Goal: Task Accomplishment & Management: Use online tool/utility

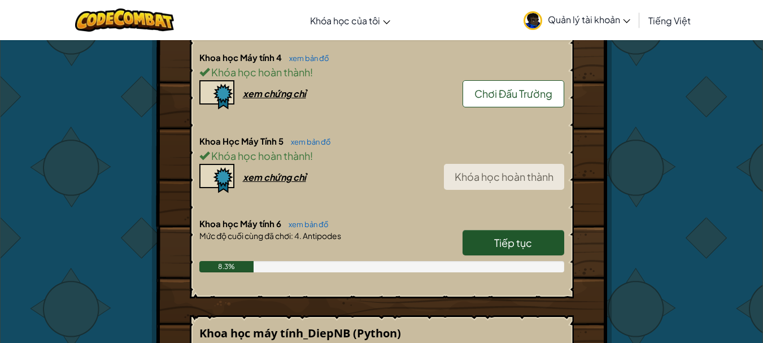
scroll to position [847, 0]
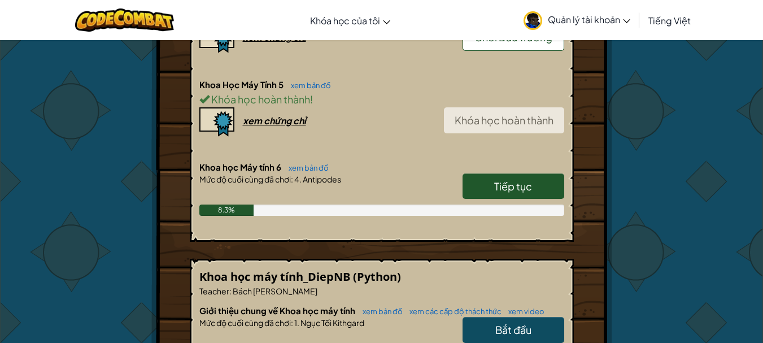
click at [523, 180] on span "Tiếp tục" at bounding box center [513, 186] width 38 height 13
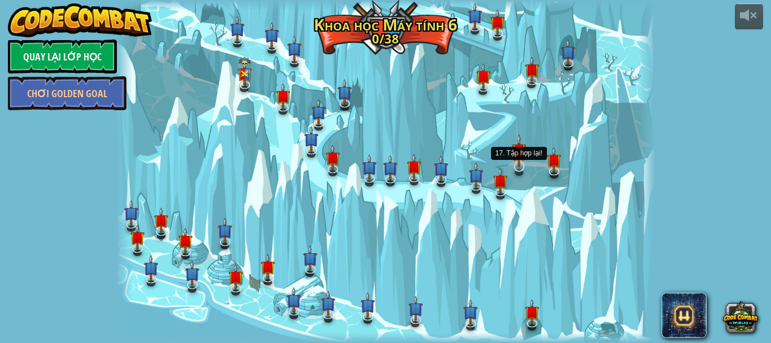
select select "vi"
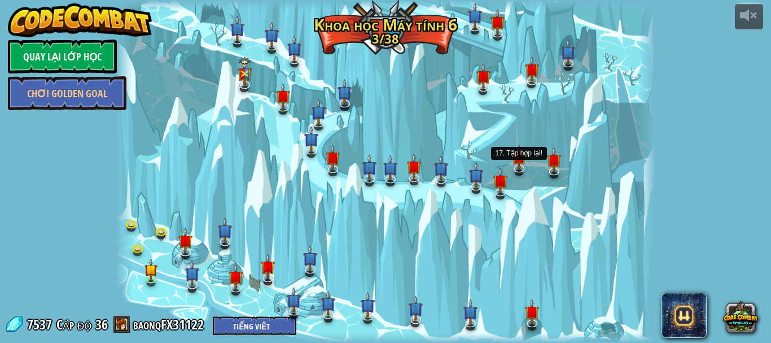
select select "vi"
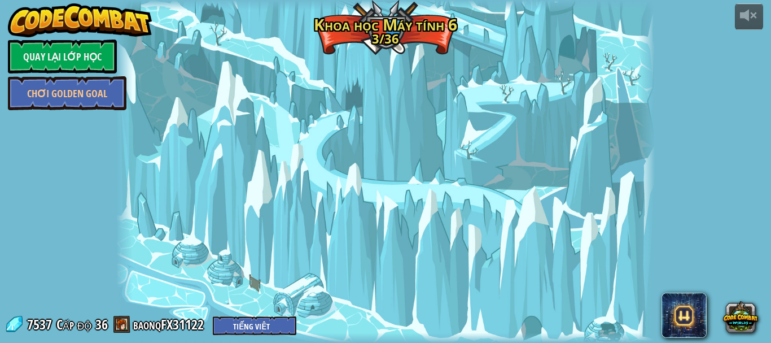
select select "vi"
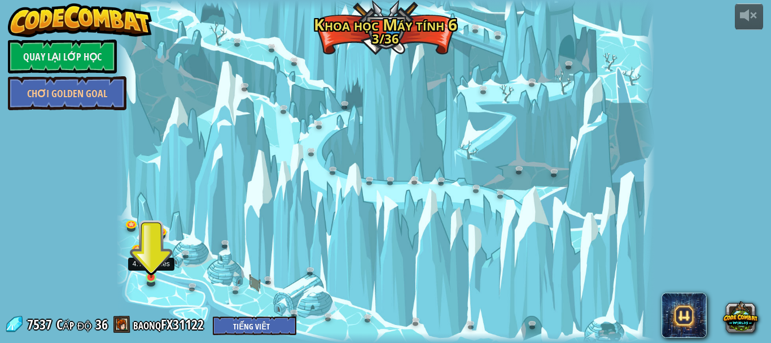
click at [150, 270] on img at bounding box center [151, 263] width 12 height 29
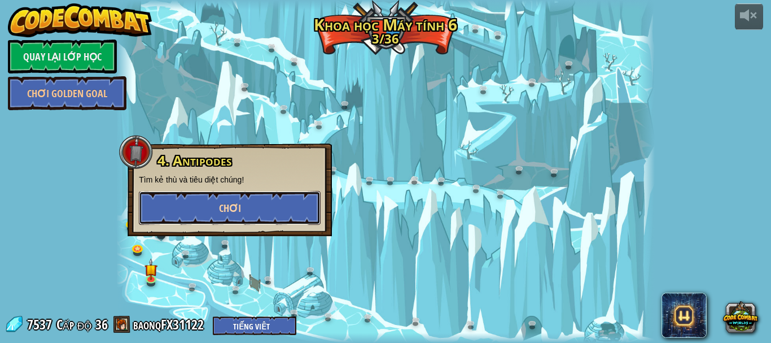
click at [237, 212] on span "Chơi" at bounding box center [230, 208] width 22 height 14
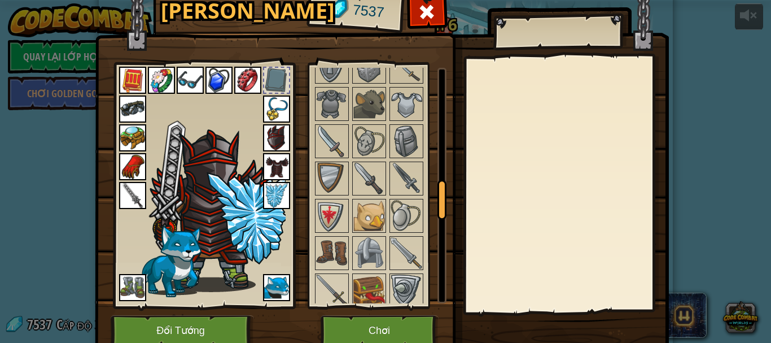
scroll to position [985, 0]
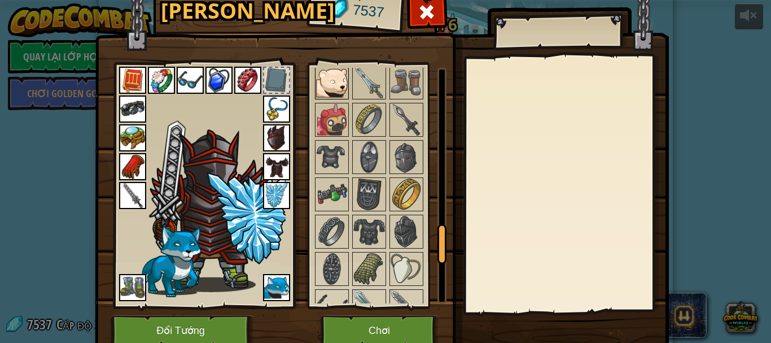
click at [323, 75] on img at bounding box center [332, 83] width 32 height 32
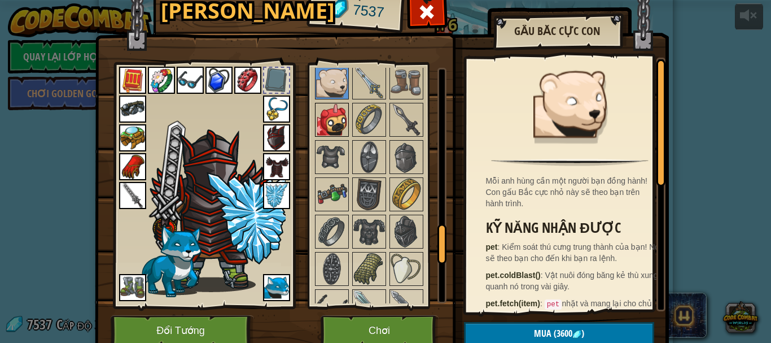
click at [334, 107] on img at bounding box center [332, 120] width 32 height 32
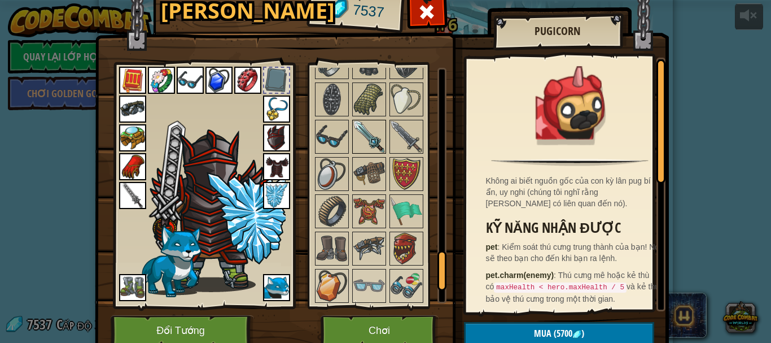
scroll to position [1041, 0]
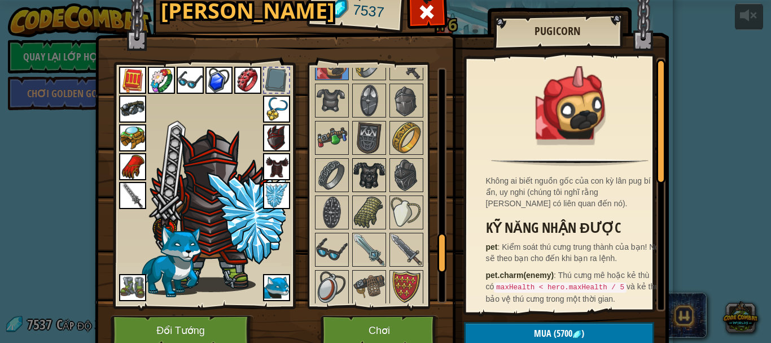
click at [378, 172] on img at bounding box center [369, 175] width 32 height 32
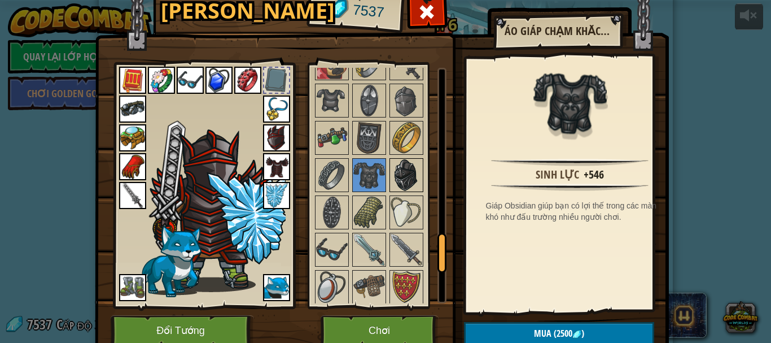
scroll to position [1098, 0]
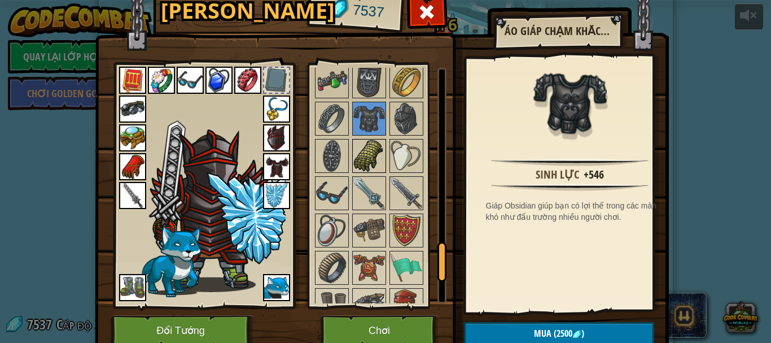
click at [374, 158] on img at bounding box center [369, 156] width 32 height 32
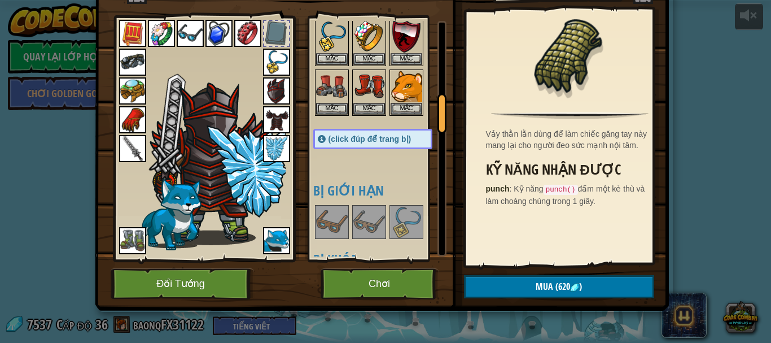
scroll to position [508, 0]
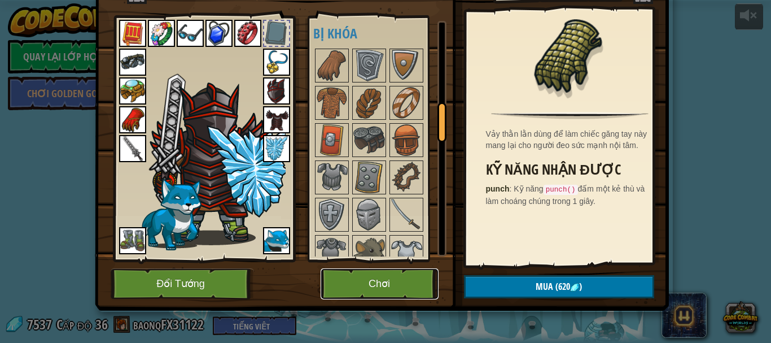
click at [393, 281] on button "Chơi" at bounding box center [380, 283] width 118 height 31
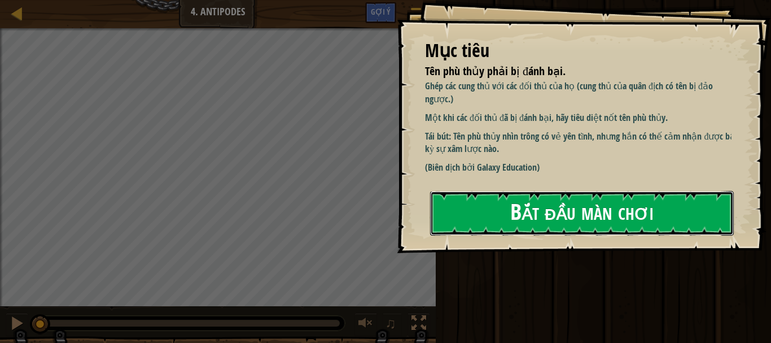
click at [555, 191] on button "Bắt đầu màn chơi" at bounding box center [582, 213] width 304 height 45
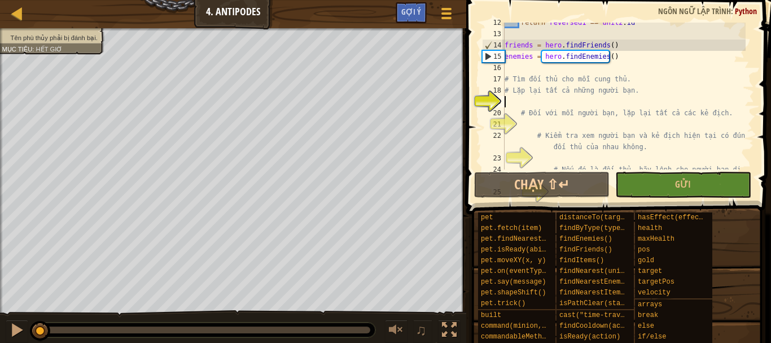
scroll to position [271, 0]
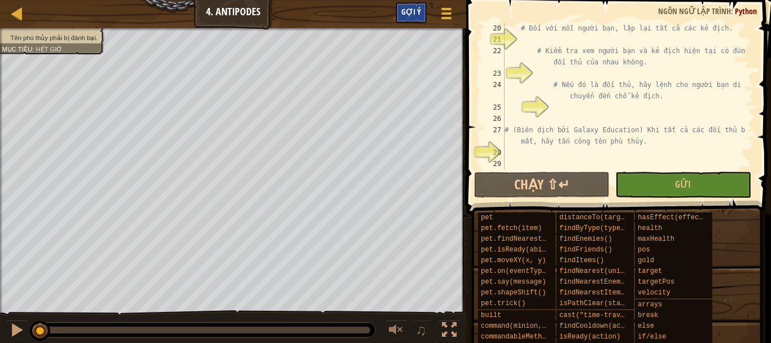
click at [406, 11] on span "Gợi ý" at bounding box center [411, 11] width 20 height 11
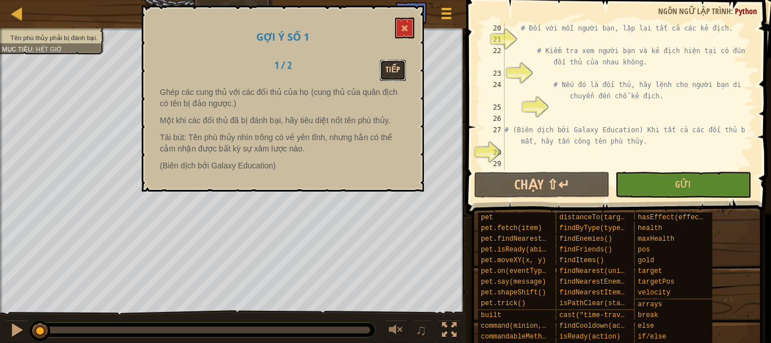
click at [399, 68] on button "Tiếp" at bounding box center [393, 70] width 26 height 21
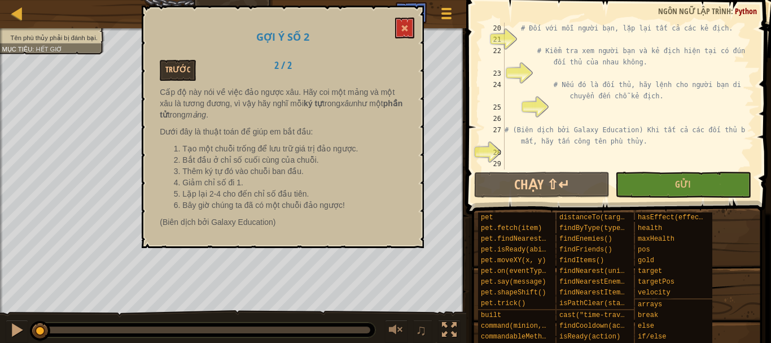
click at [416, 27] on div "Gợi ý số 2 Trước 2 / 2 Cấp độ này nói về việc đảo ngược xâu. Hãy coi một mảng v…" at bounding box center [283, 127] width 282 height 242
click at [396, 34] on button at bounding box center [404, 27] width 19 height 21
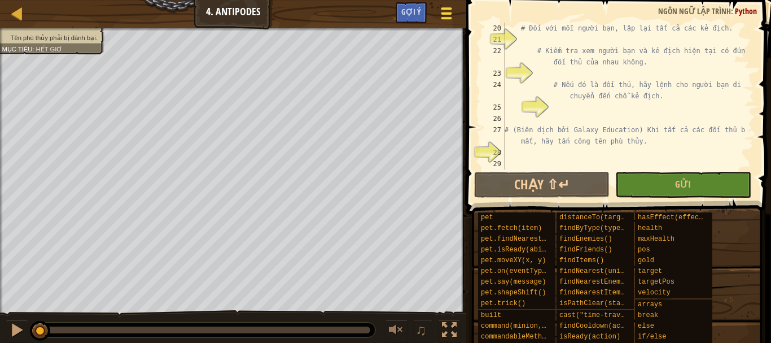
click at [443, 12] on span at bounding box center [446, 13] width 11 height 2
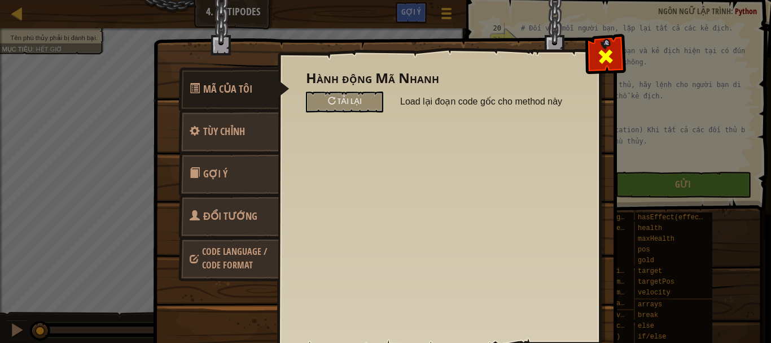
click at [597, 47] on span at bounding box center [606, 56] width 18 height 18
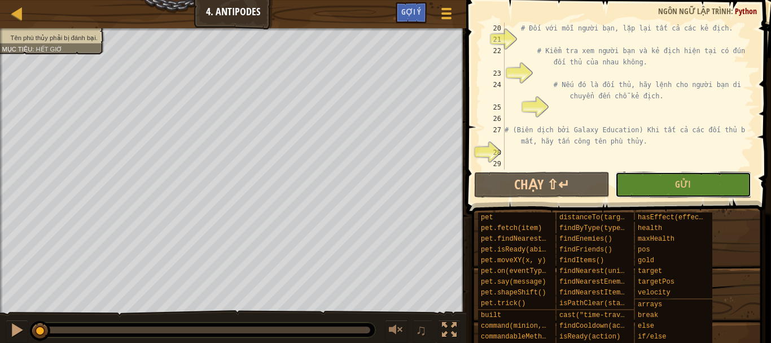
click at [659, 192] on button "Gửi" at bounding box center [682, 185] width 135 height 26
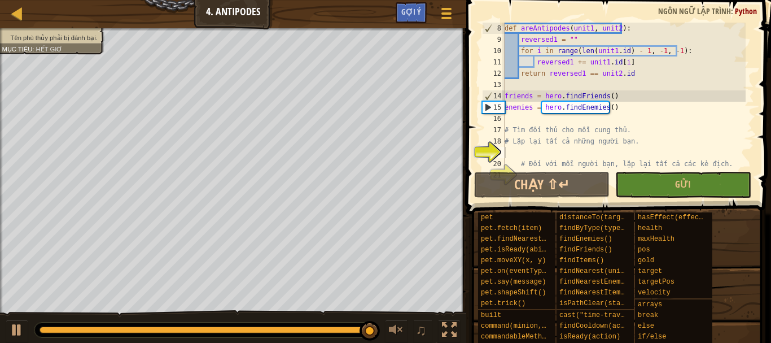
scroll to position [135, 0]
click at [523, 153] on div "def areAntipodes ( unit1 , unit2 ) : reversed1 = "" for i in range ( len ( unit…" at bounding box center [623, 107] width 243 height 169
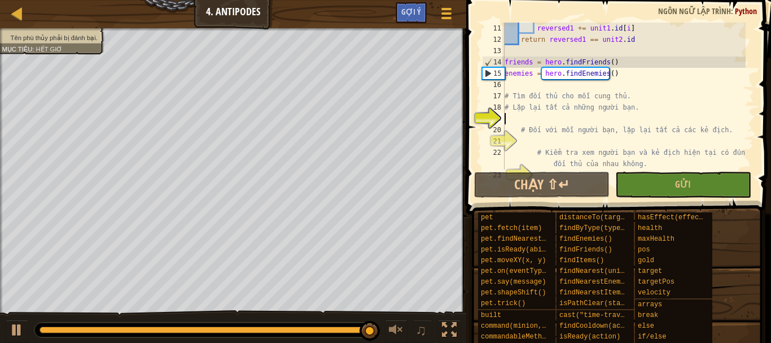
scroll to position [169, 0]
drag, startPoint x: 607, startPoint y: 111, endPoint x: 648, endPoint y: 112, distance: 40.7
click at [649, 111] on div "reversed1 += unit1 . id [ i ] return reversed1 == unit2 . id friends = hero . f…" at bounding box center [623, 107] width 243 height 169
type textarea "# Lặp lại tất cả những người bạn."
drag, startPoint x: 599, startPoint y: 118, endPoint x: 533, endPoint y: 106, distance: 67.1
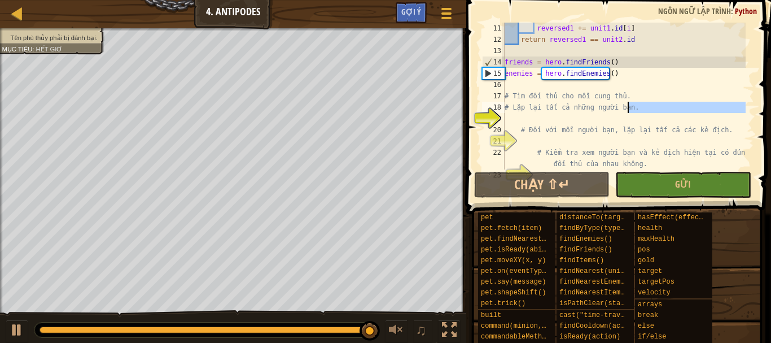
click at [597, 117] on div "reversed1 += unit1 . id [ i ] return reversed1 == unit2 . id friends = hero . f…" at bounding box center [623, 96] width 243 height 147
click at [549, 126] on div "reversed1 += unit1 . id [ i ] return reversed1 == unit2 . id friends = hero . f…" at bounding box center [623, 107] width 243 height 169
type textarea "# Đối với mỗi người bạn, lặp lại tất cả các kẻ địch."
click at [550, 118] on div "reversed1 += unit1 . id [ i ] return reversed1 == unit2 . id friends = hero . f…" at bounding box center [623, 107] width 243 height 169
click at [527, 117] on div "reversed1 += unit1 . id [ i ] return reversed1 == unit2 . id friends = hero . f…" at bounding box center [623, 107] width 243 height 169
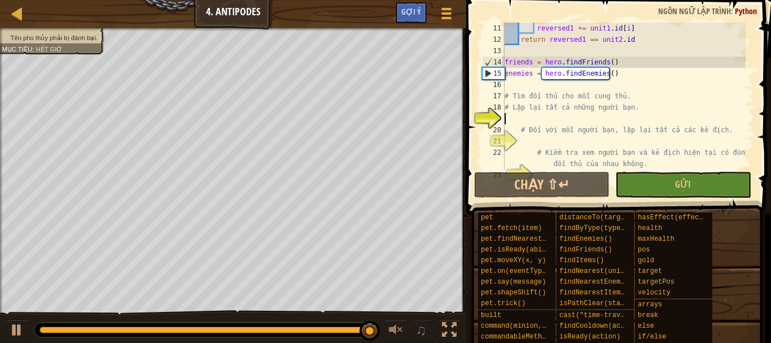
click at [552, 122] on div "reversed1 += unit1 . id [ i ] return reversed1 == unit2 . id friends = hero . f…" at bounding box center [623, 107] width 243 height 169
click at [591, 132] on div "reversed1 += unit1 . id [ i ] return reversed1 == unit2 . id friends = hero . f…" at bounding box center [623, 107] width 243 height 169
type textarea "# Đối với mỗi người bạn, lặp lại tất cả các kẻ địch."
click at [558, 125] on div "reversed1 += unit1 . id [ i ] return reversed1 == unit2 . id friends = hero . f…" at bounding box center [623, 107] width 243 height 169
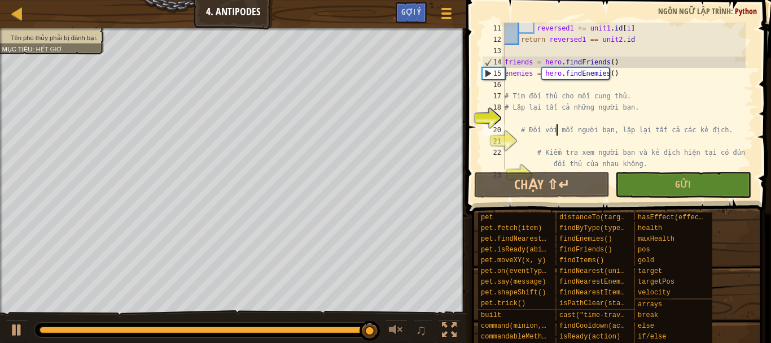
click at [627, 116] on div "reversed1 += unit1 . id [ i ] return reversed1 == unit2 . id friends = hero . f…" at bounding box center [623, 107] width 243 height 169
click at [574, 121] on div "reversed1 += unit1 . id [ i ] return reversed1 == unit2 . id friends = hero . f…" at bounding box center [623, 107] width 243 height 169
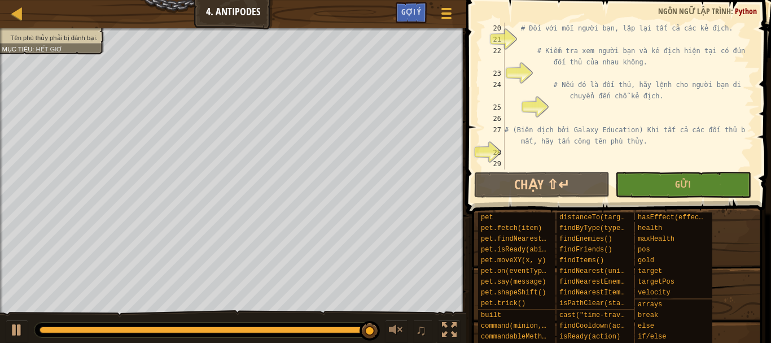
scroll to position [203, 0]
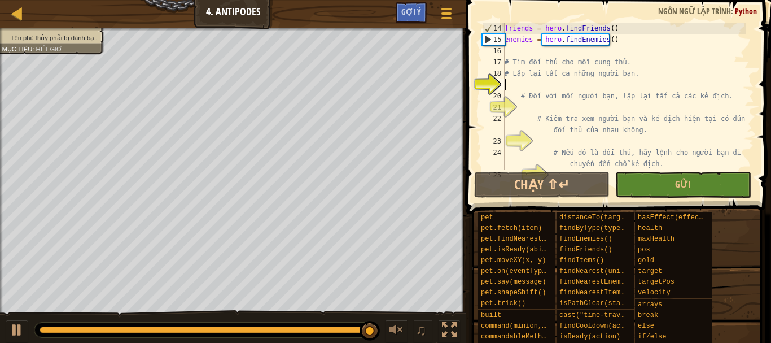
click at [550, 81] on div "friends = hero . findFriends ( ) enemies = hero . findEnemies ( ) # Tìm đối thủ…" at bounding box center [623, 107] width 243 height 169
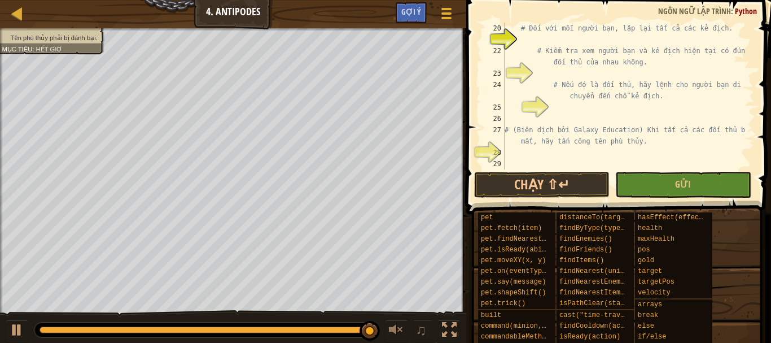
scroll to position [237, 0]
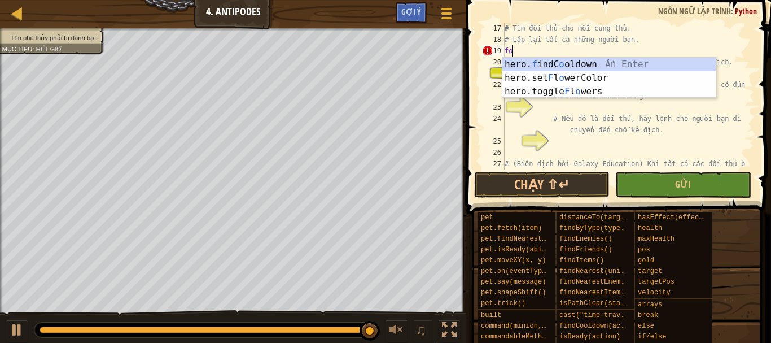
type textarea "f"
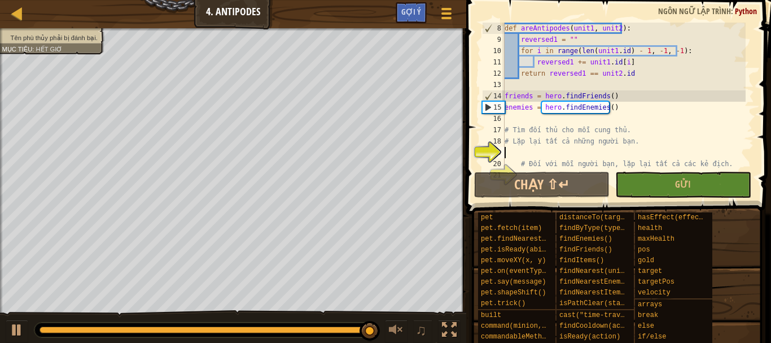
scroll to position [169, 0]
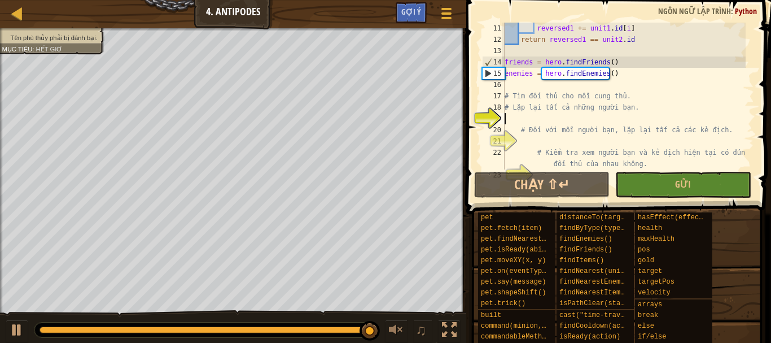
paste textarea "for friend in friends:"
type textarea "for friend in friends:"
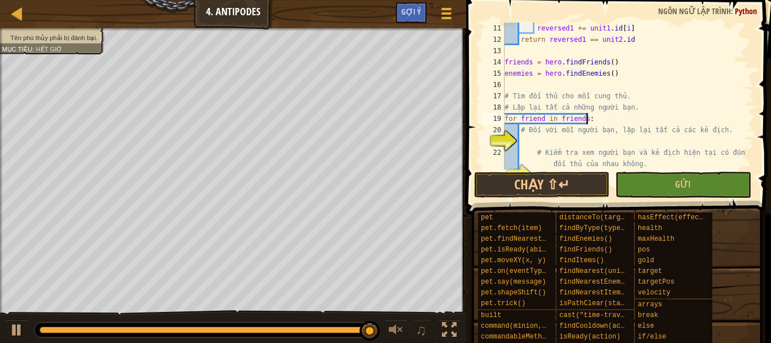
click at [530, 141] on div "reversed1 += unit1 . id [ i ] return reversed1 == unit2 . id friends = hero . f…" at bounding box center [623, 107] width 243 height 169
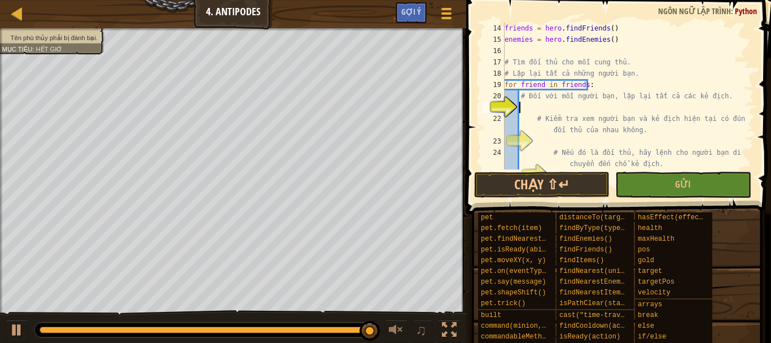
scroll to position [237, 0]
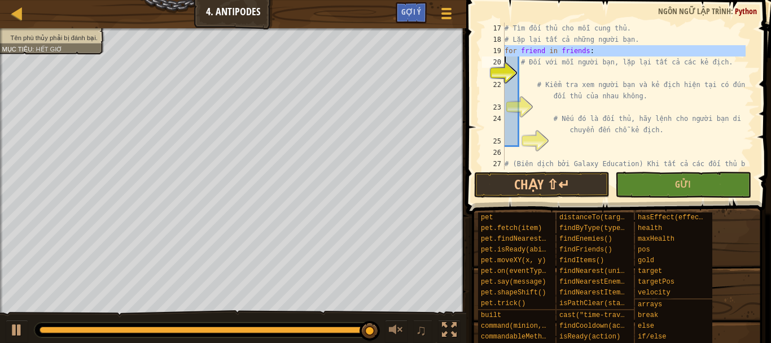
drag, startPoint x: 504, startPoint y: 49, endPoint x: 567, endPoint y: 49, distance: 62.7
click at [567, 49] on div "17 18 19 20 21 22 23 24 25 26 27 # Tìm đối thủ cho mỗi cung thủ. # Lặp lại tất …" at bounding box center [617, 96] width 274 height 147
click at [598, 50] on div "# Tìm đối thủ cho mỗi cung thủ. # Lặp lại tất cả những người bạn. for friend in…" at bounding box center [623, 96] width 243 height 147
type textarea "for friend in friends:"
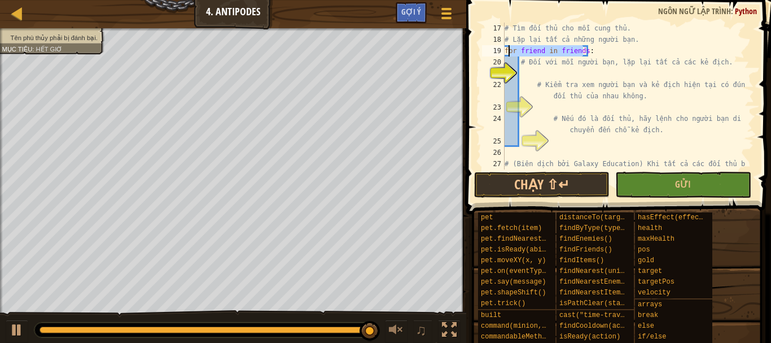
drag, startPoint x: 583, startPoint y: 54, endPoint x: 508, endPoint y: 52, distance: 74.5
click at [508, 52] on div "# Tìm đối thủ cho mỗi cung thủ. # Lặp lại tất cả những người bạn. for friend in…" at bounding box center [623, 113] width 243 height 181
click at [616, 48] on div "# Tìm đối thủ cho mỗi cung thủ. # Lặp lại tất cả những người bạn. for friend in…" at bounding box center [623, 113] width 243 height 181
drag, startPoint x: 505, startPoint y: 51, endPoint x: 592, endPoint y: 47, distance: 86.4
click at [592, 47] on div "# Tìm đối thủ cho mỗi cung thủ. # Lặp lại tất cả những người bạn. for friend in…" at bounding box center [623, 113] width 243 height 181
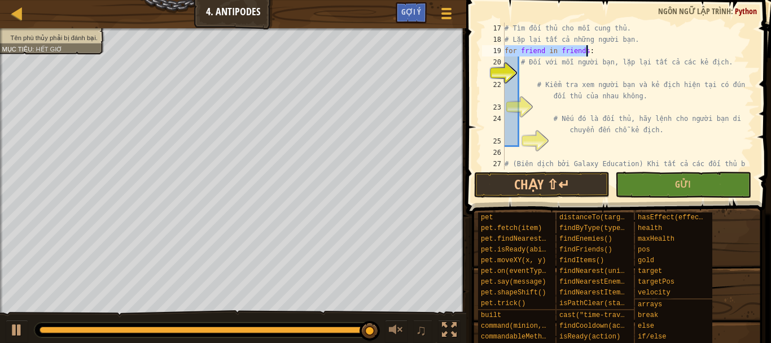
click at [533, 75] on div "# Tìm đối thủ cho mỗi cung thủ. # Lặp lại tất cả những người bạn. for friend in…" at bounding box center [623, 113] width 243 height 181
paste textarea "for friend in friends:"
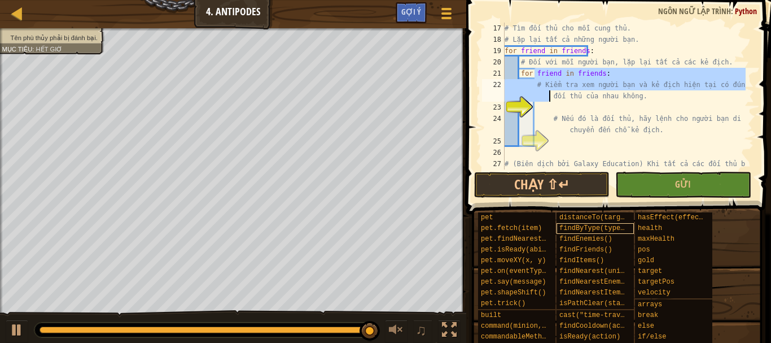
drag, startPoint x: 541, startPoint y: 94, endPoint x: 562, endPoint y: 227, distance: 134.4
click at [553, 129] on div "# Tìm đối thủ cho mỗi cung thủ. # Lặp lại tất cả những người bạn. for friend in…" at bounding box center [623, 113] width 243 height 181
type textarea "# Nếu đó là đối thủ, hãy lệnh cho người bạn di chuyển đến chỗ kẻ địch."
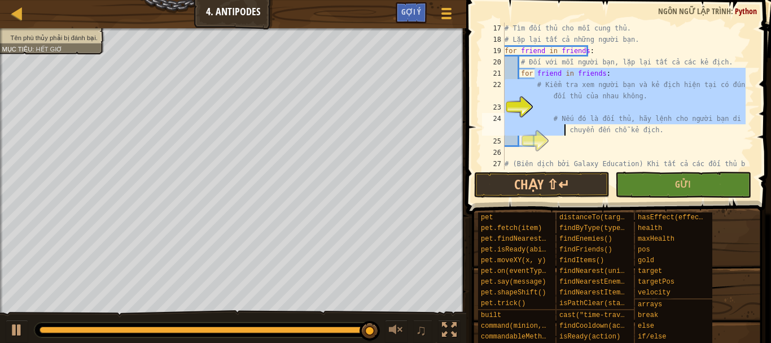
click at [589, 148] on div "# Tìm đối thủ cho mỗi cung thủ. # Lặp lại tất cả những người bạn. for friend in…" at bounding box center [623, 113] width 243 height 181
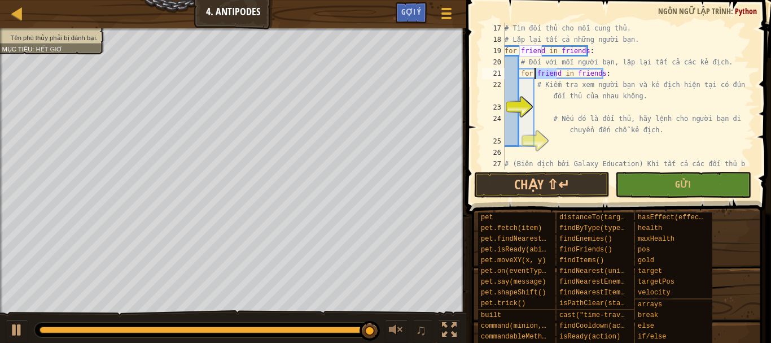
drag, startPoint x: 557, startPoint y: 72, endPoint x: 534, endPoint y: 75, distance: 22.8
click at [534, 75] on div "# Tìm đối thủ cho mỗi cung thủ. # Lặp lại tất cả những người bạn. for friend in…" at bounding box center [623, 113] width 243 height 181
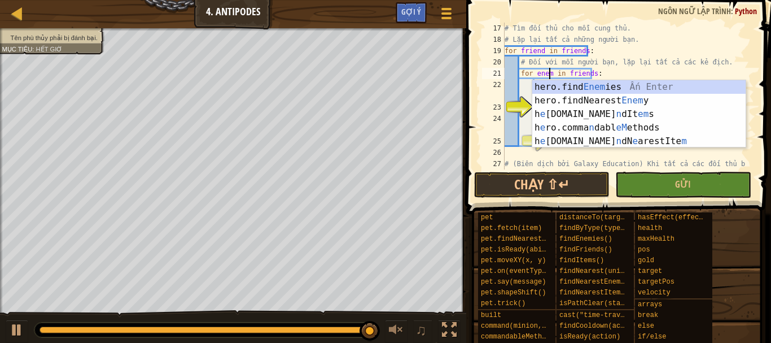
scroll to position [5, 4]
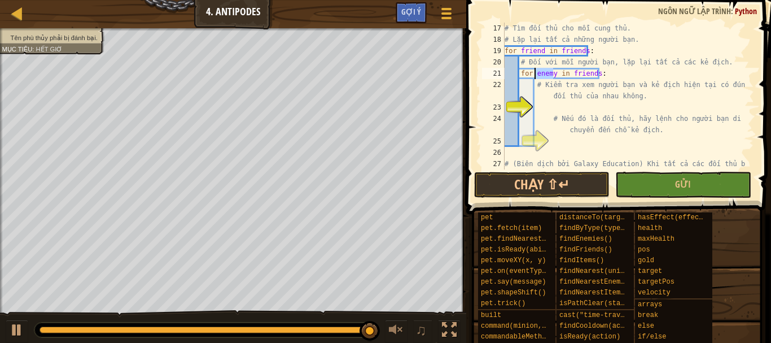
drag, startPoint x: 552, startPoint y: 72, endPoint x: 533, endPoint y: 76, distance: 19.0
click at [533, 76] on div "# Tìm đối thủ cho mỗi cung thủ. # Lặp lại tất cả những người bạn. for friend in…" at bounding box center [623, 113] width 243 height 181
drag, startPoint x: 568, startPoint y: 75, endPoint x: 594, endPoint y: 73, distance: 26.1
click at [594, 73] on div "# Tìm đối thủ cho mỗi cung thủ. # Lặp lại tất cả những người bạn. for friend in…" at bounding box center [623, 113] width 243 height 181
paste textarea "enemy"
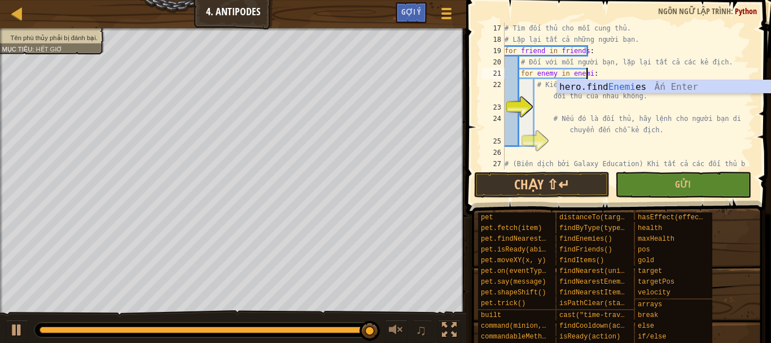
scroll to position [5, 7]
click at [643, 72] on div "# Tìm đối thủ cho mỗi cung thủ. # Lặp lại tất cả những người bạn. for friend in…" at bounding box center [623, 113] width 243 height 181
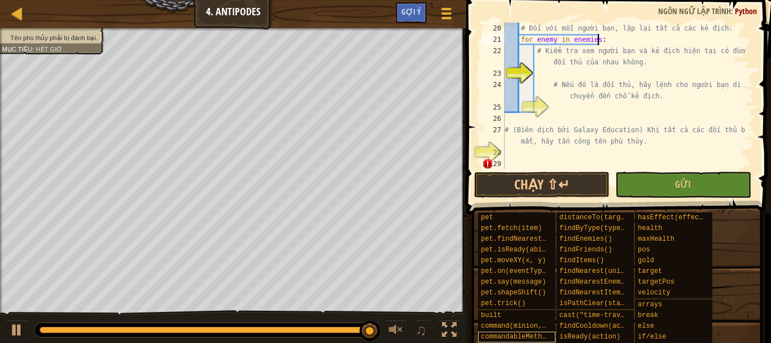
type textarea "for enemy in enemies:"
click at [540, 77] on div "# Đối với mỗi người bạn, lặp lại tất cả các kẻ địch. for enemy in enemies : # K…" at bounding box center [623, 107] width 243 height 169
paste textarea "if areAntipodes(friend, enemy):"
type textarea "if areAntipodes(friend, enemy):"
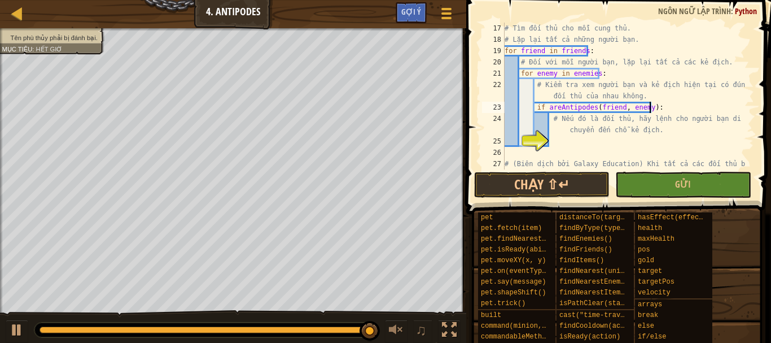
scroll to position [271, 0]
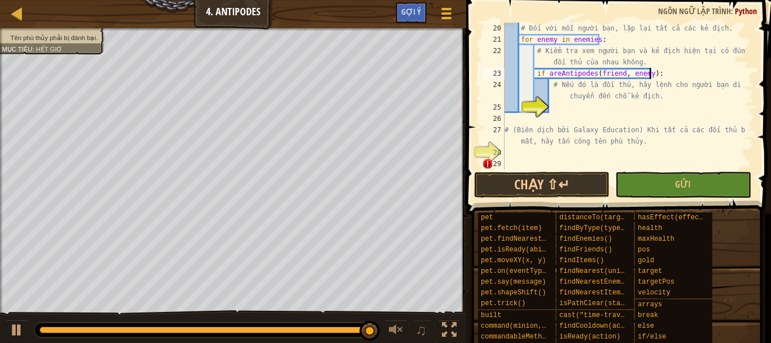
click at [565, 104] on div "# Đối với mỗi người bạn, lặp lại tất cả các kẻ địch. for enemy in enemies : # K…" at bounding box center [623, 107] width 243 height 169
paste textarea "hero.command(friend, 'move', enemy.pos)"
type textarea "hero.command(friend, 'move', enemy.pos)"
click at [504, 155] on div "28" at bounding box center [493, 152] width 23 height 11
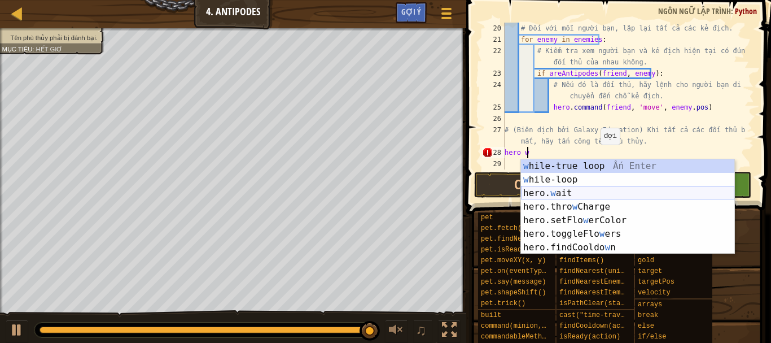
click at [566, 195] on div "w hile-true loop Ấn Enter w hile-loop Ấn Enter hero. w ait Ấn Enter hero.thro w…" at bounding box center [627, 220] width 213 height 122
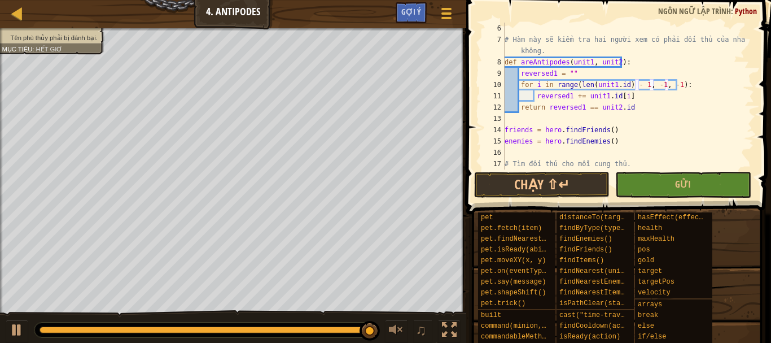
scroll to position [271, 0]
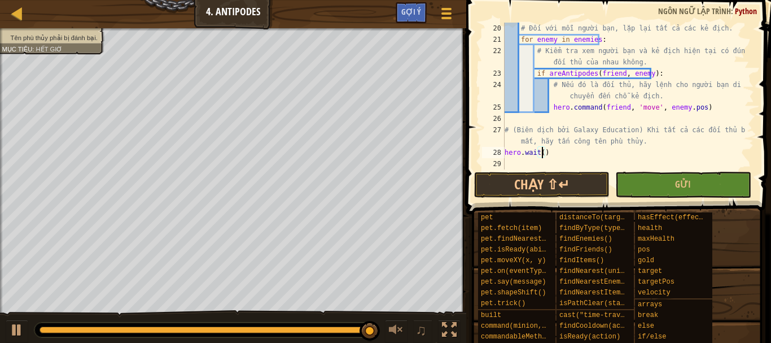
type textarea "hero.wait(20)"
click at [609, 159] on div "# Đối với mỗi người bạn, lặp lại tất cả các kẻ địch. for enemy in enemies : # K…" at bounding box center [623, 107] width 243 height 169
click at [596, 157] on div "# Đối với mỗi người bạn, lặp lại tất cả các kẻ địch. for enemy in enemies : # K…" at bounding box center [623, 107] width 243 height 169
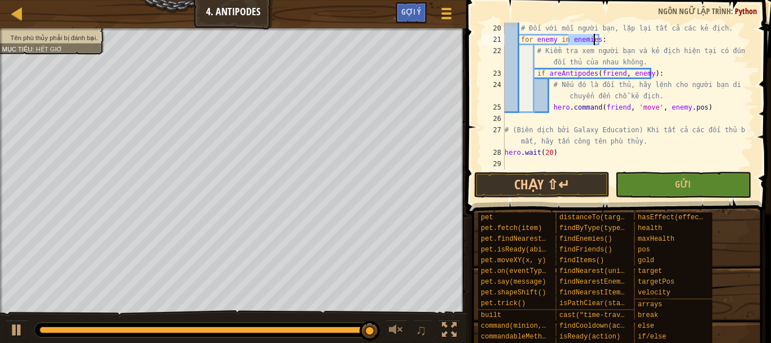
drag, startPoint x: 567, startPoint y: 38, endPoint x: 593, endPoint y: 36, distance: 26.1
click at [593, 36] on div "# Đối với mỗi người bạn, lặp lại tất cả các kẻ địch. for enemy in enemies : # K…" at bounding box center [623, 107] width 243 height 169
type textarea "for enemy in enemies:"
click at [508, 160] on div "# Đối với mỗi người bạn, lặp lại tất cả các kẻ địch. for enemy in enemies : # K…" at bounding box center [623, 107] width 243 height 169
paste textarea "enemies"
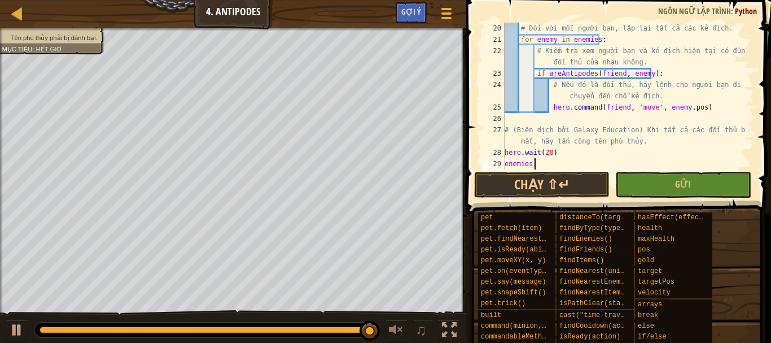
scroll to position [5, 2]
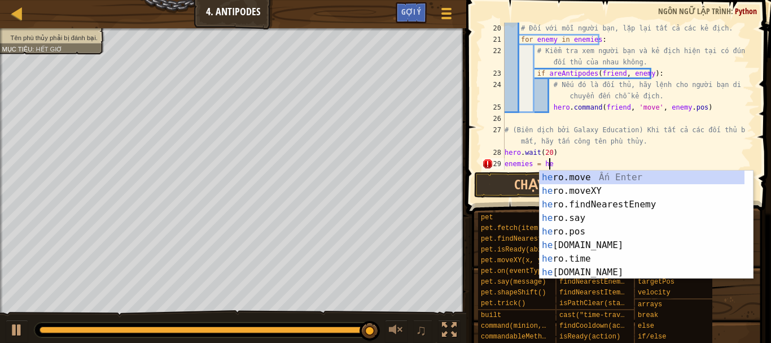
type textarea "enemies = her"
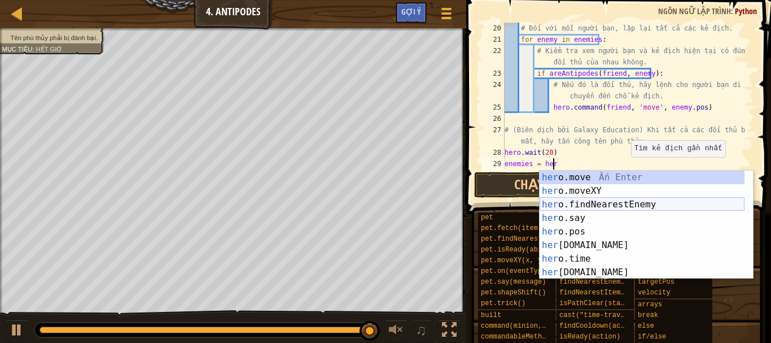
click at [617, 202] on div "her o.move Ấn Enter her o.moveXY Ấn Enter her o.findNearestEnemy Ấn Enter her o…" at bounding box center [642, 237] width 205 height 135
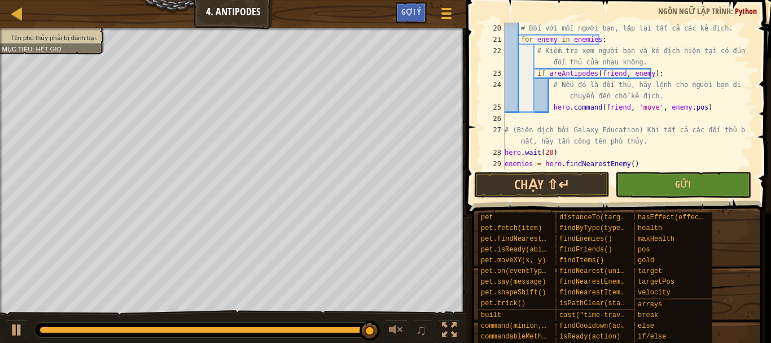
scroll to position [294, 0]
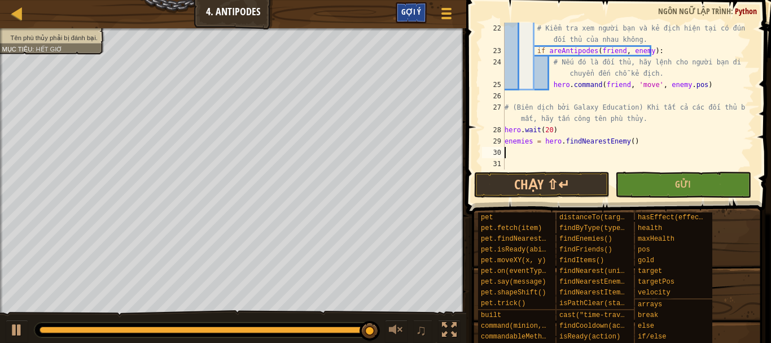
click at [417, 11] on span "Gợi ý" at bounding box center [411, 11] width 20 height 11
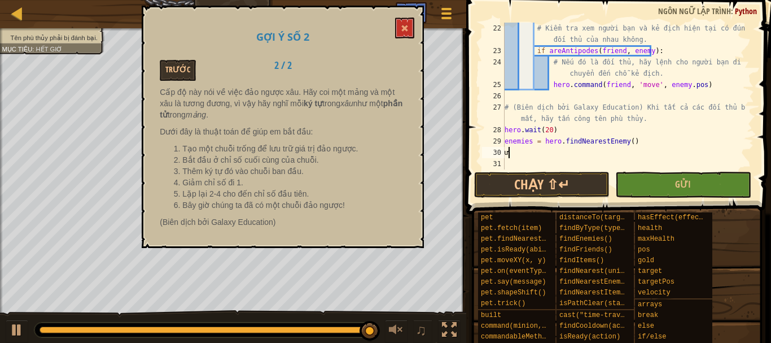
type textarea "ư"
type textarea "w"
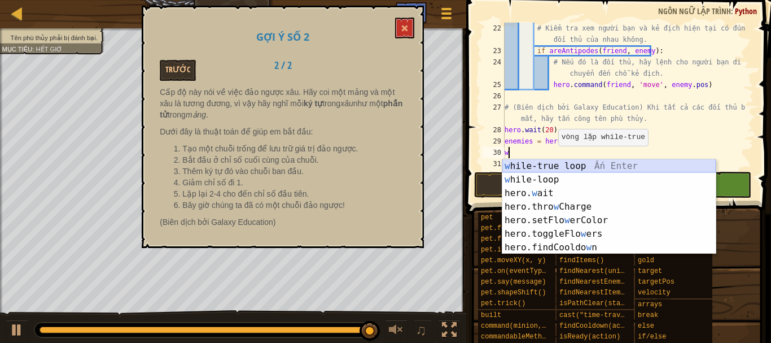
click at [554, 166] on div "w hile-true loop Ấn Enter w hile-loop Ấn Enter hero. w ait Ấn Enter hero.thro w…" at bounding box center [608, 220] width 213 height 122
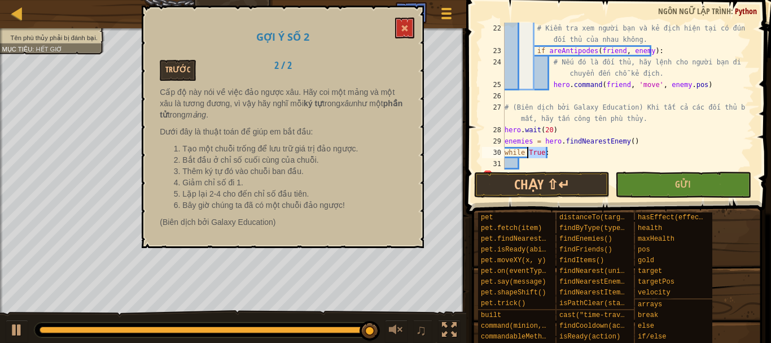
drag, startPoint x: 548, startPoint y: 150, endPoint x: 526, endPoint y: 154, distance: 22.3
click at [526, 154] on div "# Kiểm tra xem người bạn và kẻ địch hiện tại có đúng là đối thủ của nhau không.…" at bounding box center [623, 113] width 243 height 181
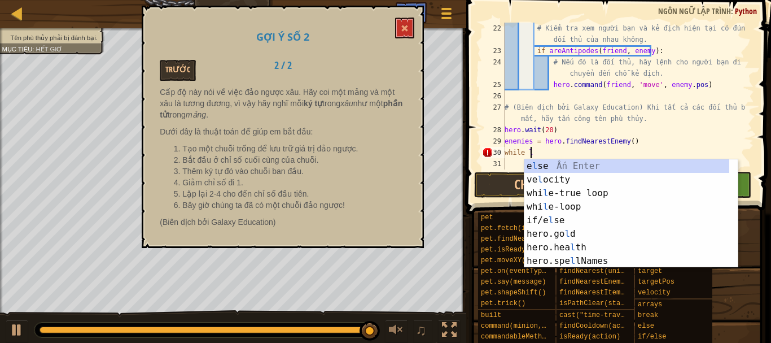
scroll to position [5, 2]
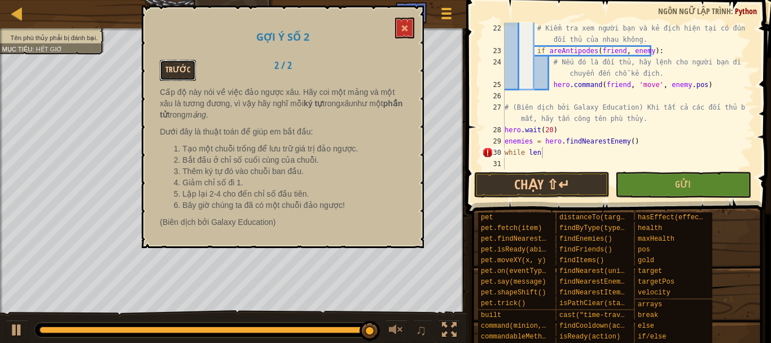
click at [182, 72] on button "Trước" at bounding box center [178, 70] width 36 height 21
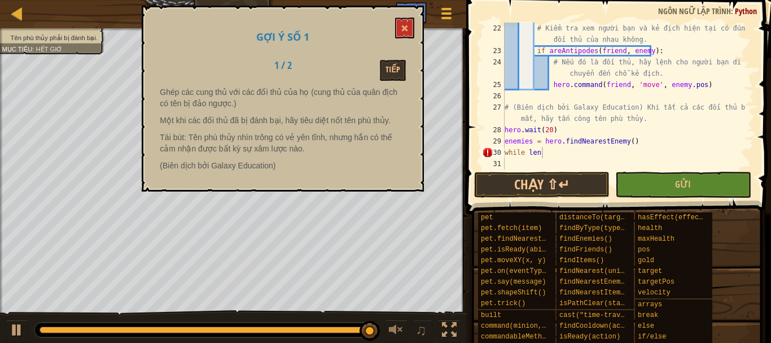
click at [408, 15] on div "Gợi ý số 1 1 / 2 Tiếp Ghép các cung thủ với các đối thủ của họ (cung thủ của qu…" at bounding box center [283, 99] width 282 height 186
click at [412, 27] on button at bounding box center [404, 27] width 19 height 21
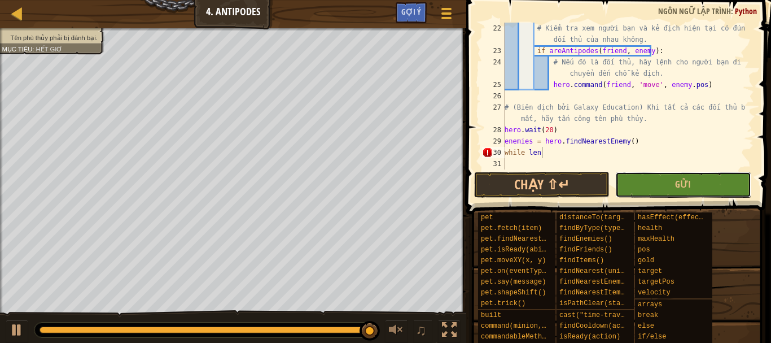
click at [693, 192] on button "Gửi" at bounding box center [682, 185] width 135 height 26
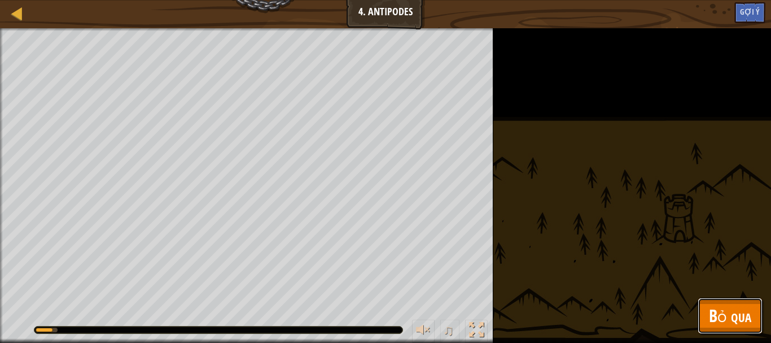
drag, startPoint x: 728, startPoint y: 312, endPoint x: 723, endPoint y: 308, distance: 6.0
click at [727, 312] on span "Bỏ qua" at bounding box center [730, 315] width 42 height 23
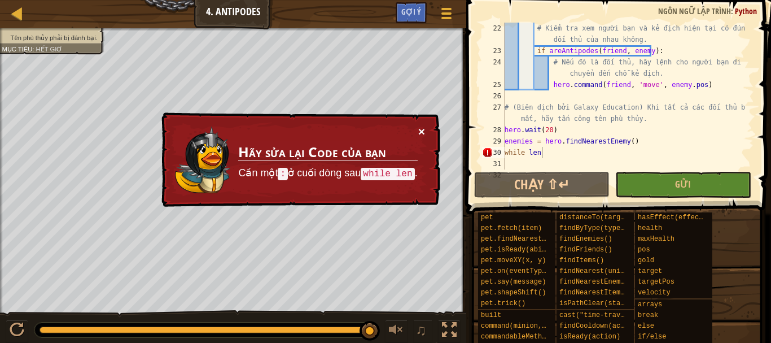
click at [420, 130] on button "×" at bounding box center [421, 131] width 7 height 12
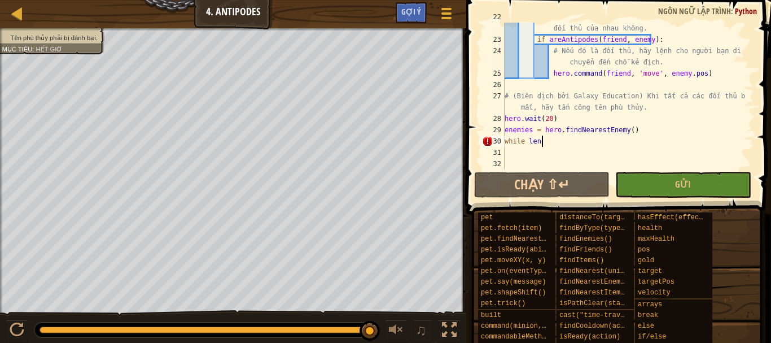
scroll to position [305, 0]
drag, startPoint x: 529, startPoint y: 127, endPoint x: 502, endPoint y: 130, distance: 26.7
click at [502, 130] on div "while len 22 23 24 25 26 27 28 29 30 31 32 # Kiểm tra xem người bạn và kẻ địch …" at bounding box center [617, 96] width 274 height 147
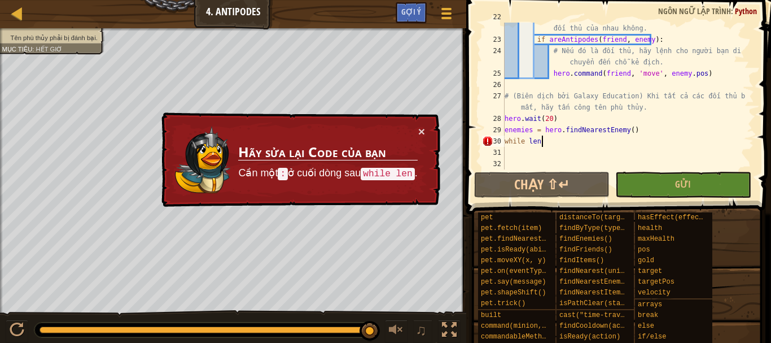
click at [550, 142] on div "# Kiểm tra xem người bạn và kẻ địch hiện tại có đúng là đối thủ của nhau không.…" at bounding box center [623, 101] width 243 height 181
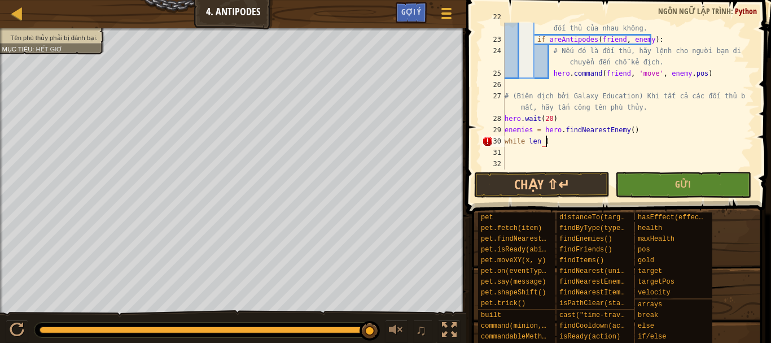
paste textarea "enemies"
type textarea "while len (enemies) == 1:"
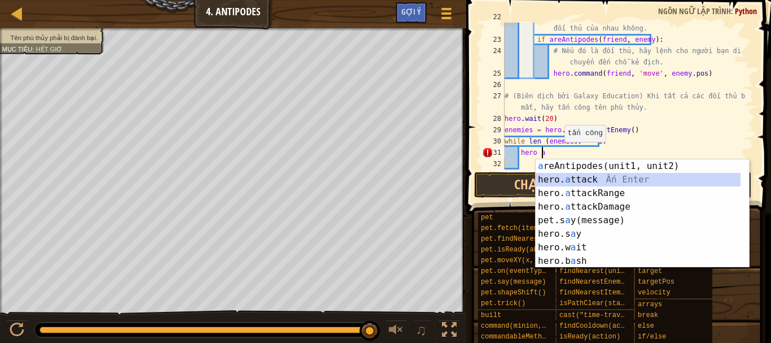
click at [592, 179] on div "a reAntipodes(unit1, unit2) Ấn Enter hero. a ttack Ấn Enter hero. a ttackRange …" at bounding box center [638, 226] width 205 height 135
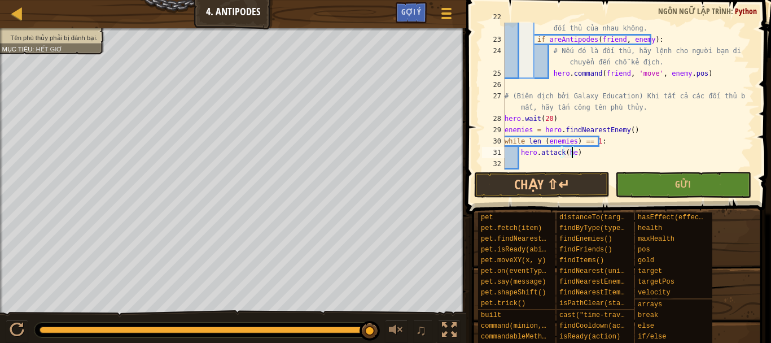
scroll to position [5, 6]
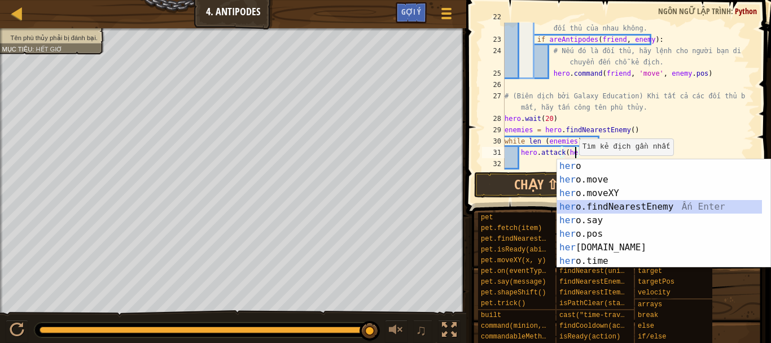
click at [615, 205] on div "her o Ấn Enter her o.move Ấn Enter her o.moveXY Ấn Enter her o.findNearestEnemy…" at bounding box center [659, 226] width 205 height 135
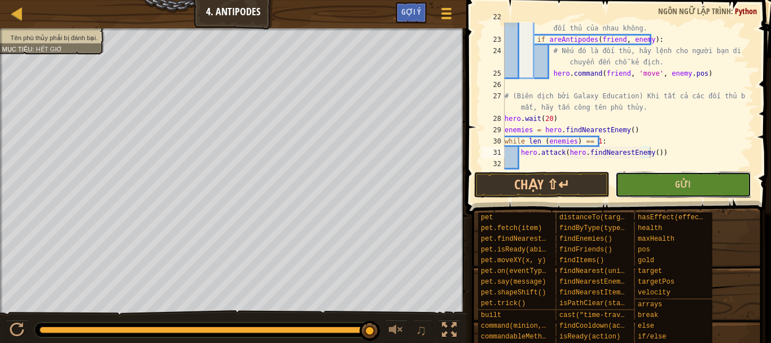
click at [701, 193] on button "Gửi" at bounding box center [682, 185] width 135 height 26
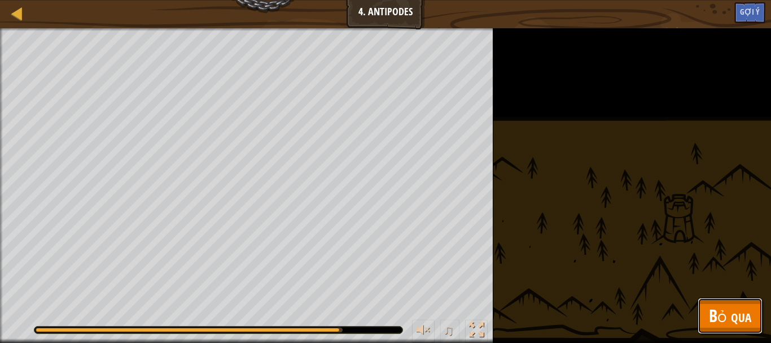
click at [711, 321] on span "Bỏ qua" at bounding box center [730, 315] width 42 height 23
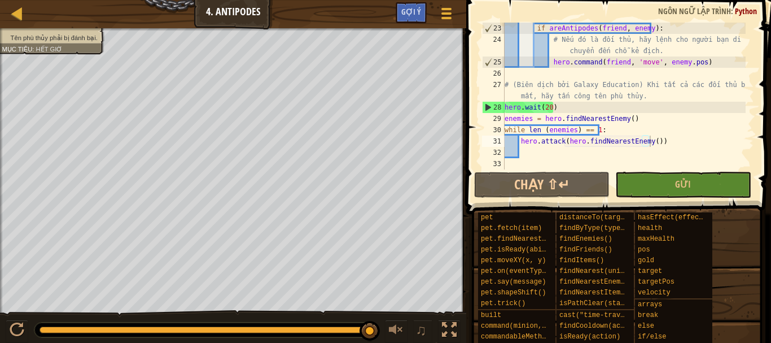
scroll to position [316, 0]
drag, startPoint x: 588, startPoint y: 180, endPoint x: 489, endPoint y: 156, distance: 101.6
click at [489, 156] on div "hero.attack(hero.findNearestEnemy()) 23 24 25 26 27 28 29 30 31 32 33 if areAnt…" at bounding box center [617, 129] width 308 height 247
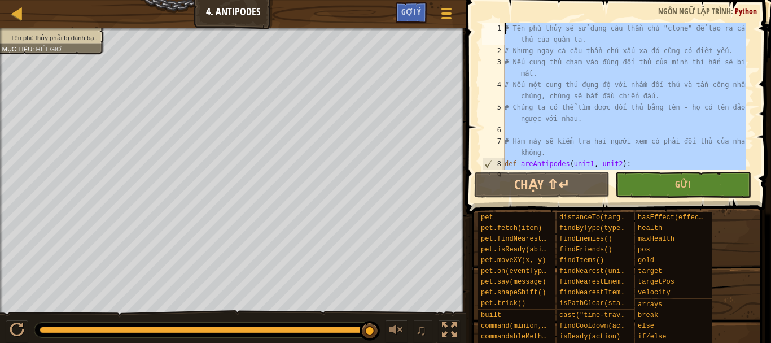
scroll to position [0, 0]
drag, startPoint x: 596, startPoint y: 154, endPoint x: 480, endPoint y: -65, distance: 247.7
click at [480, 0] on html "Bản đồ Khoa học Máy tính 6 4. Antipodes Tuỳ chọn Xong Gợi ý 1 ההההההההההההההההה…" at bounding box center [385, 0] width 771 height 0
type textarea "# Tên phù thủy sẽ sử dụng câu thần chú "clone" để tạo ra các đối thủ của quân t…"
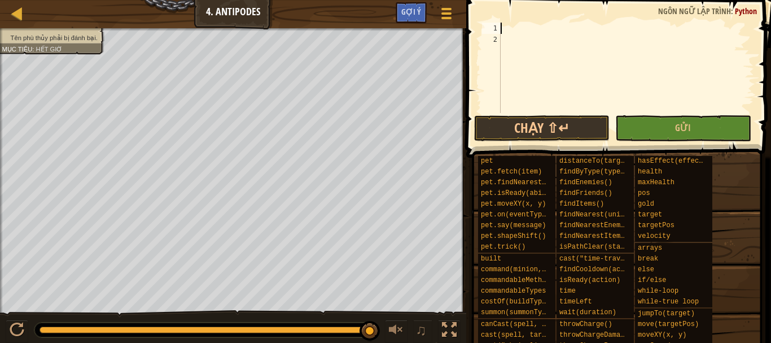
paste textarea "hero.attack(hero.findNearestEnemy())"
type textarea "hero.attack(hero.findNearestEnemy())"
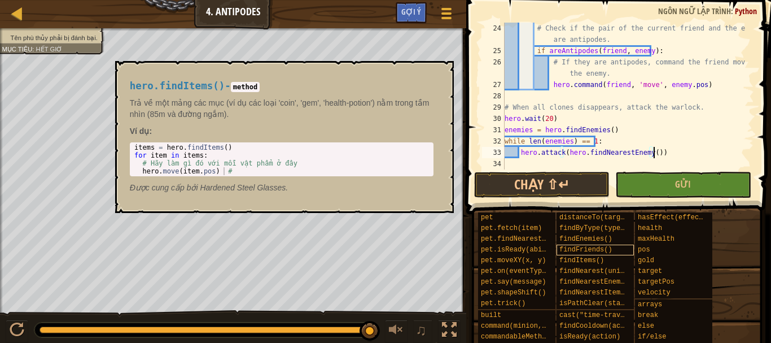
scroll to position [305, 0]
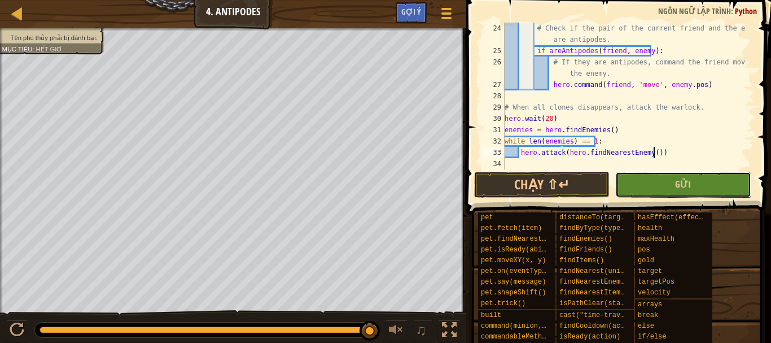
click at [649, 187] on button "Gửi" at bounding box center [682, 185] width 135 height 26
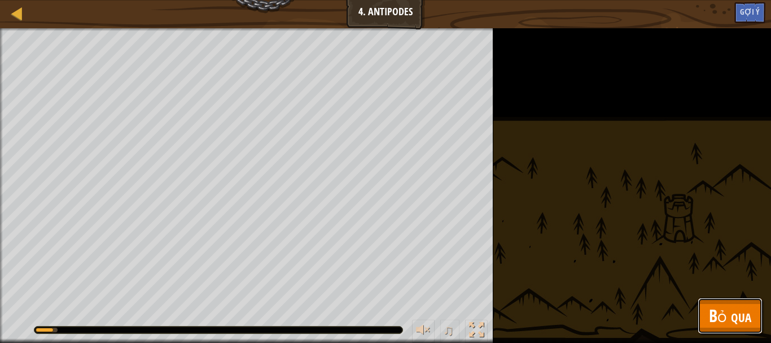
click at [714, 312] on span "Bỏ qua" at bounding box center [730, 315] width 42 height 23
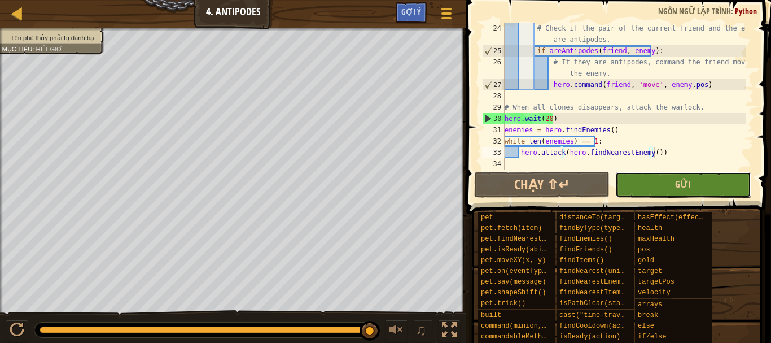
click at [623, 181] on button "Gửi" at bounding box center [682, 185] width 135 height 26
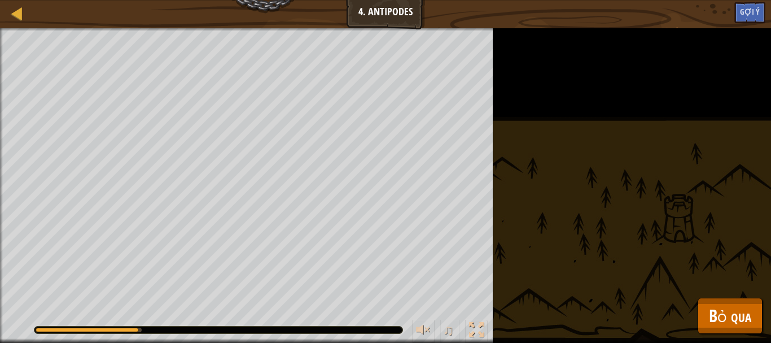
drag, startPoint x: 132, startPoint y: 328, endPoint x: 183, endPoint y: 332, distance: 51.0
click at [183, 332] on div at bounding box center [218, 329] width 368 height 7
drag, startPoint x: 155, startPoint y: 327, endPoint x: 181, endPoint y: 331, distance: 26.2
click at [181, 331] on div at bounding box center [218, 329] width 368 height 7
drag, startPoint x: 155, startPoint y: 331, endPoint x: 180, endPoint y: 330, distance: 24.9
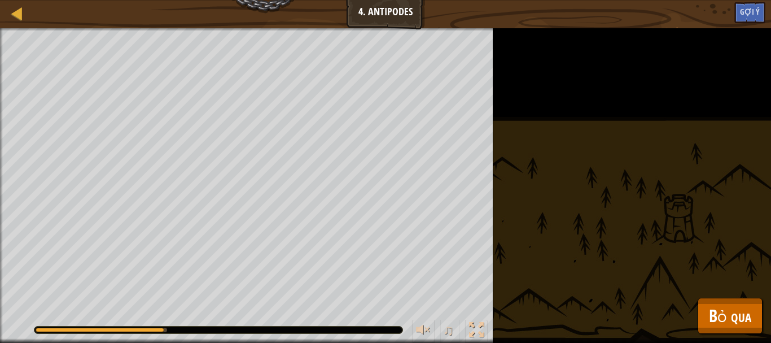
click at [180, 330] on div at bounding box center [218, 329] width 368 height 7
drag, startPoint x: 169, startPoint y: 329, endPoint x: 209, endPoint y: 329, distance: 40.1
click at [209, 329] on div at bounding box center [218, 329] width 368 height 7
drag, startPoint x: 186, startPoint y: 328, endPoint x: 328, endPoint y: 318, distance: 142.6
click at [339, 328] on div at bounding box center [218, 329] width 368 height 7
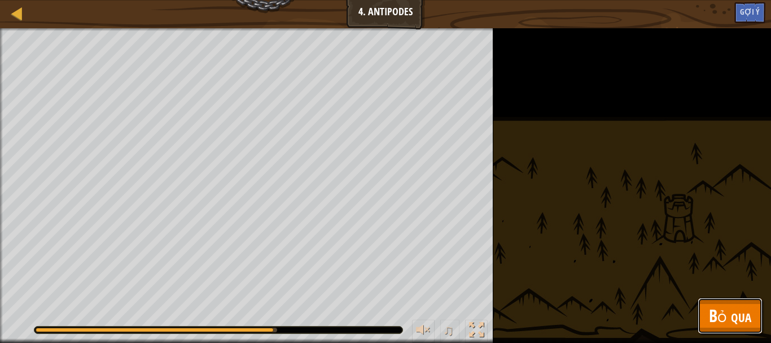
click at [737, 317] on span "Bỏ qua" at bounding box center [730, 315] width 42 height 23
